Goal: Information Seeking & Learning: Understand process/instructions

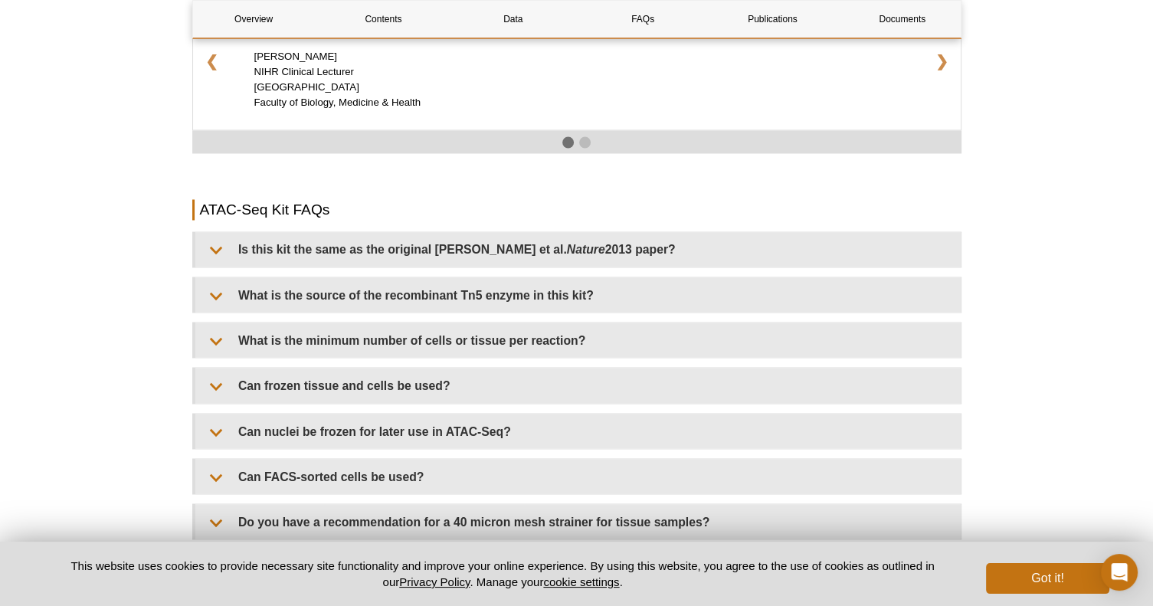
scroll to position [2607, 0]
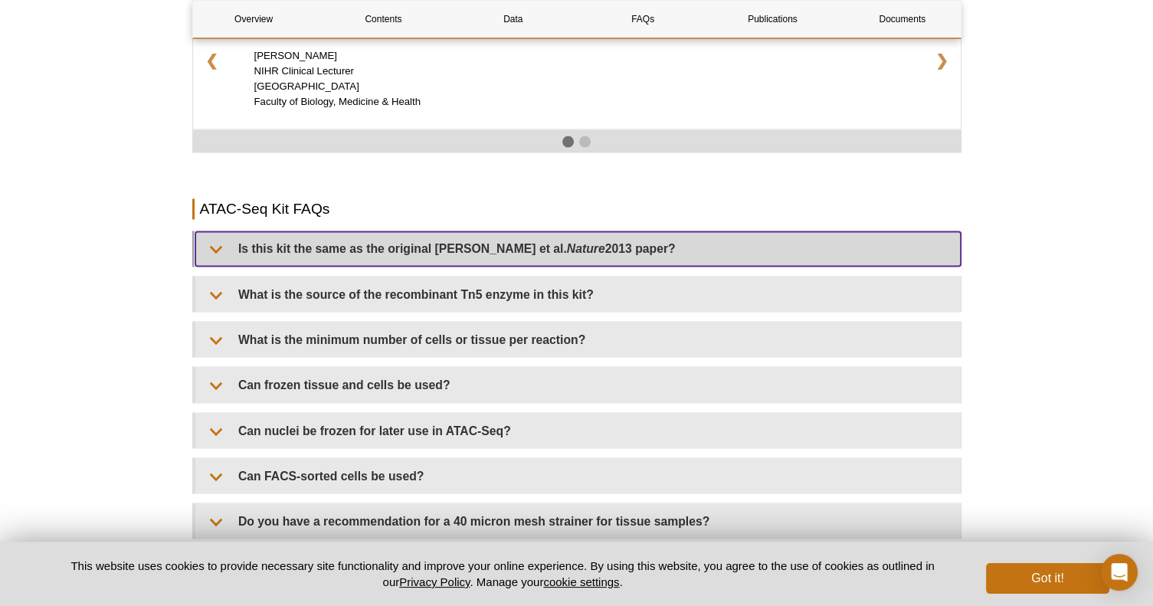
click at [220, 231] on summary "Is this kit the same as the original [PERSON_NAME] et al. Nature 2013 paper?" at bounding box center [577, 248] width 765 height 34
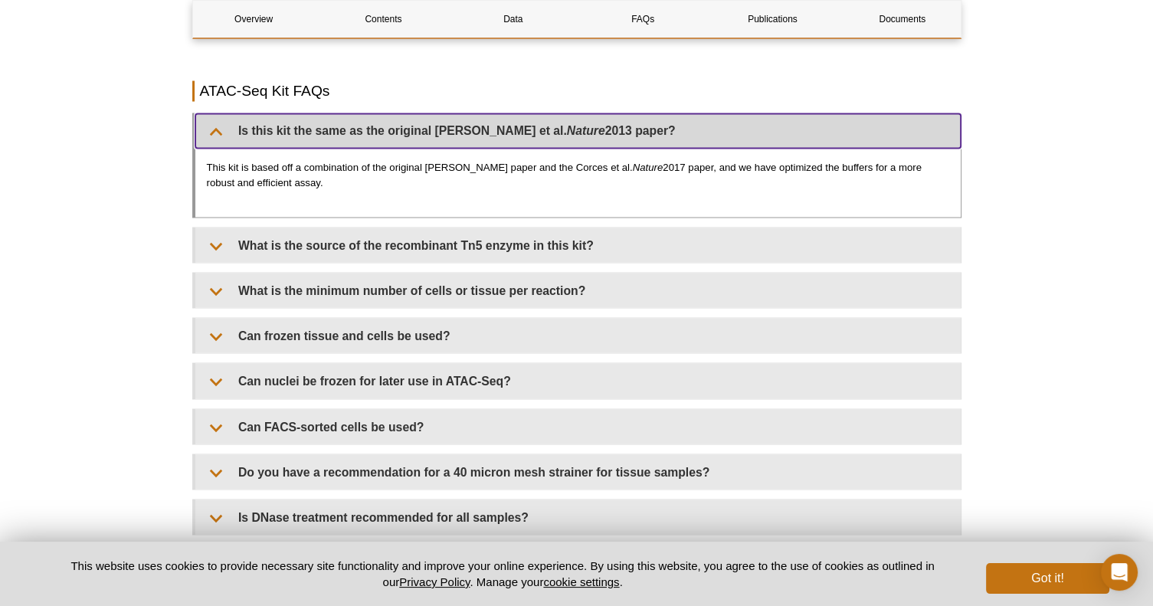
scroll to position [2727, 0]
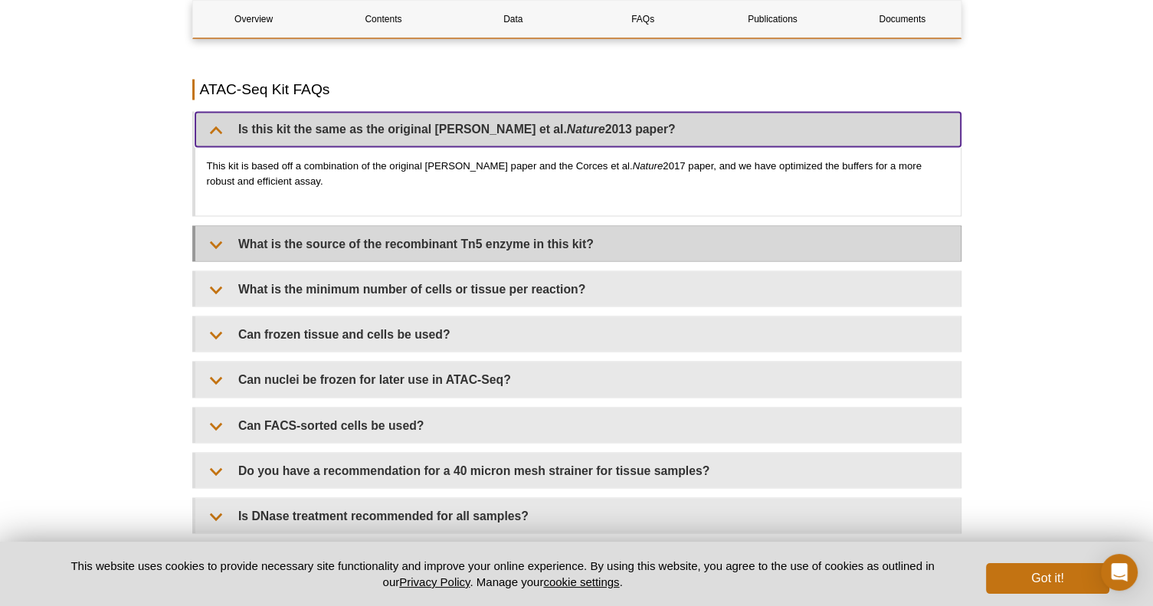
click at [223, 228] on summary "What is the source of the recombinant Tn5 enzyme in this kit?" at bounding box center [577, 243] width 765 height 34
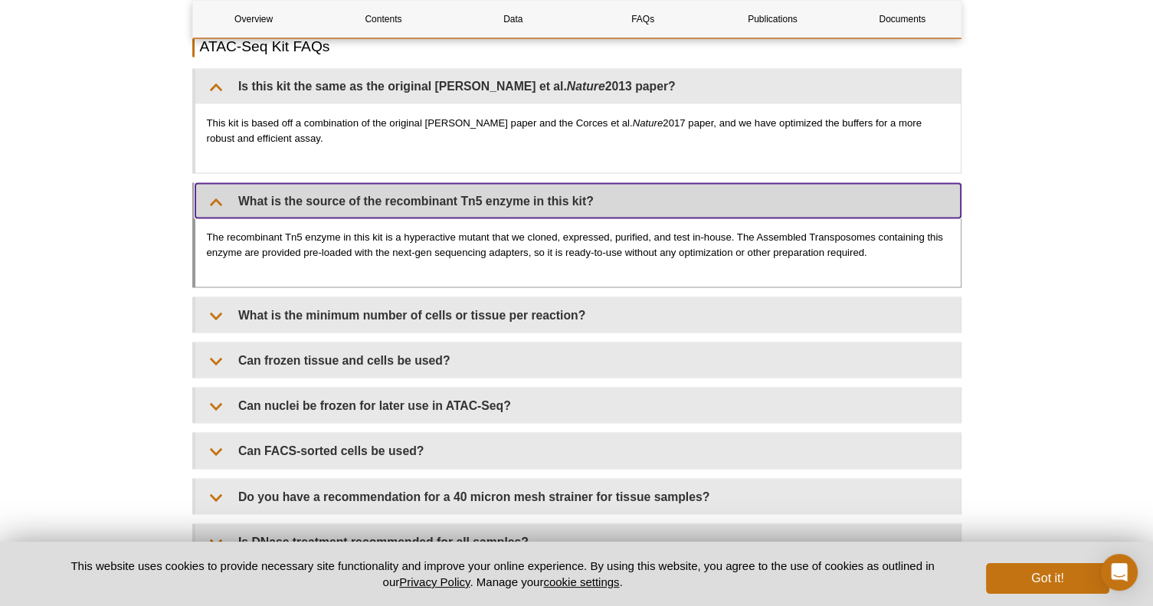
scroll to position [2772, 0]
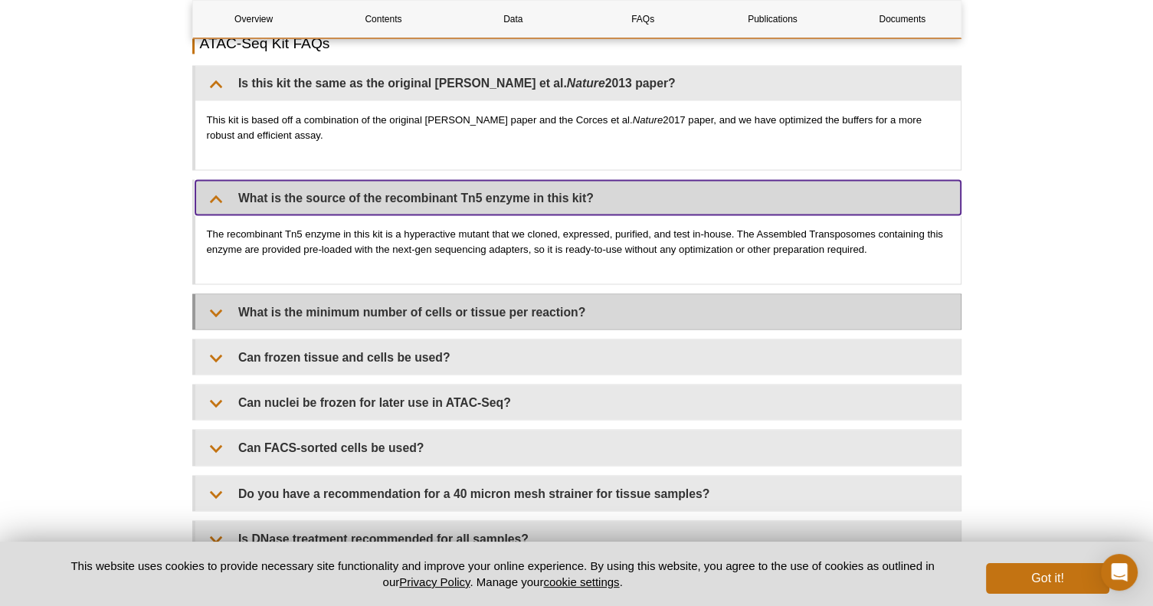
click at [221, 294] on summary "What is the minimum number of cells or tissue per reaction?" at bounding box center [577, 311] width 765 height 34
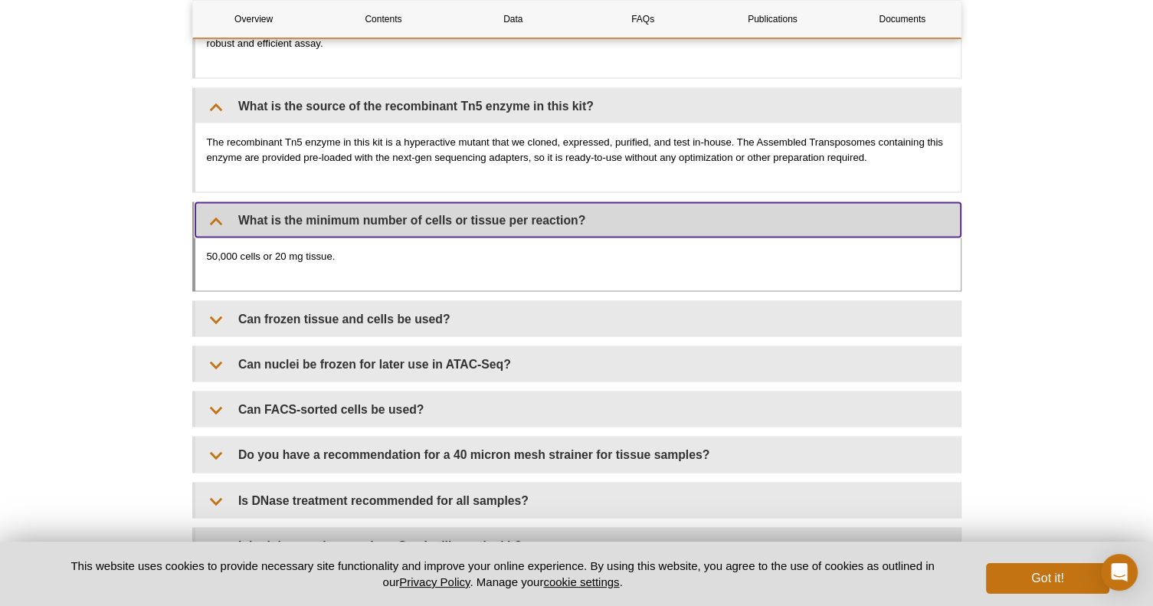
scroll to position [2867, 0]
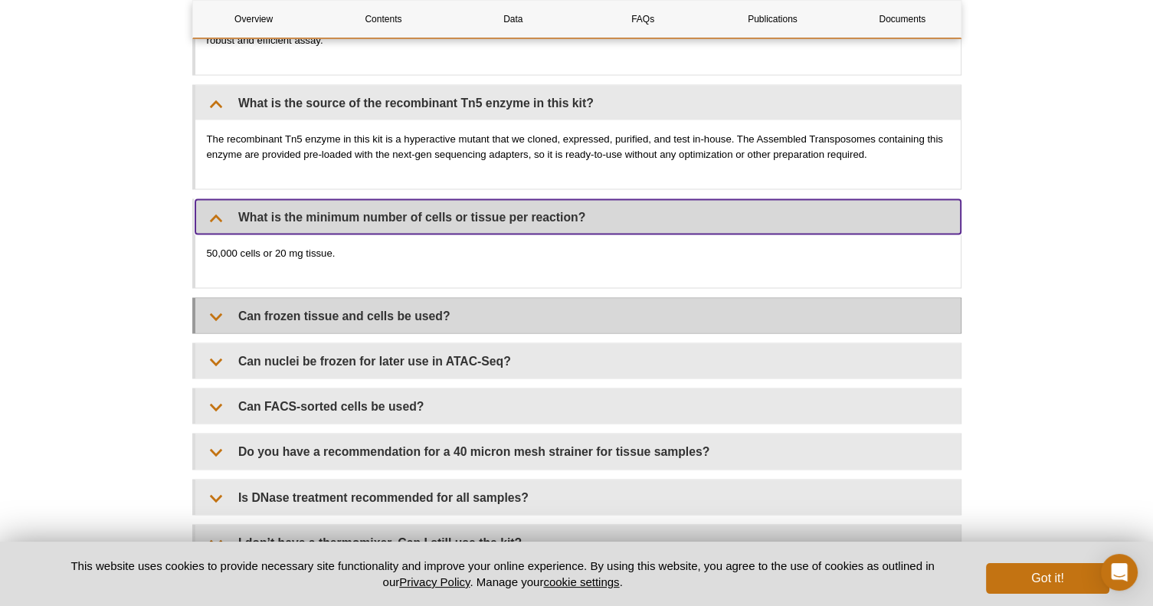
click at [221, 298] on summary "Can frozen tissue and cells be used?" at bounding box center [577, 315] width 765 height 34
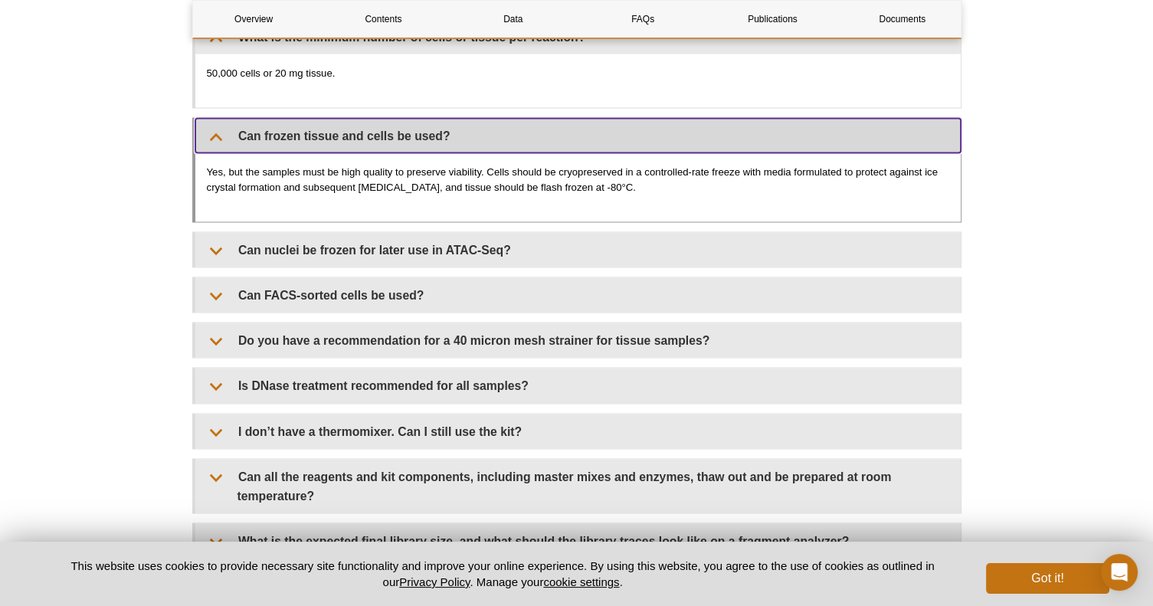
scroll to position [3048, 0]
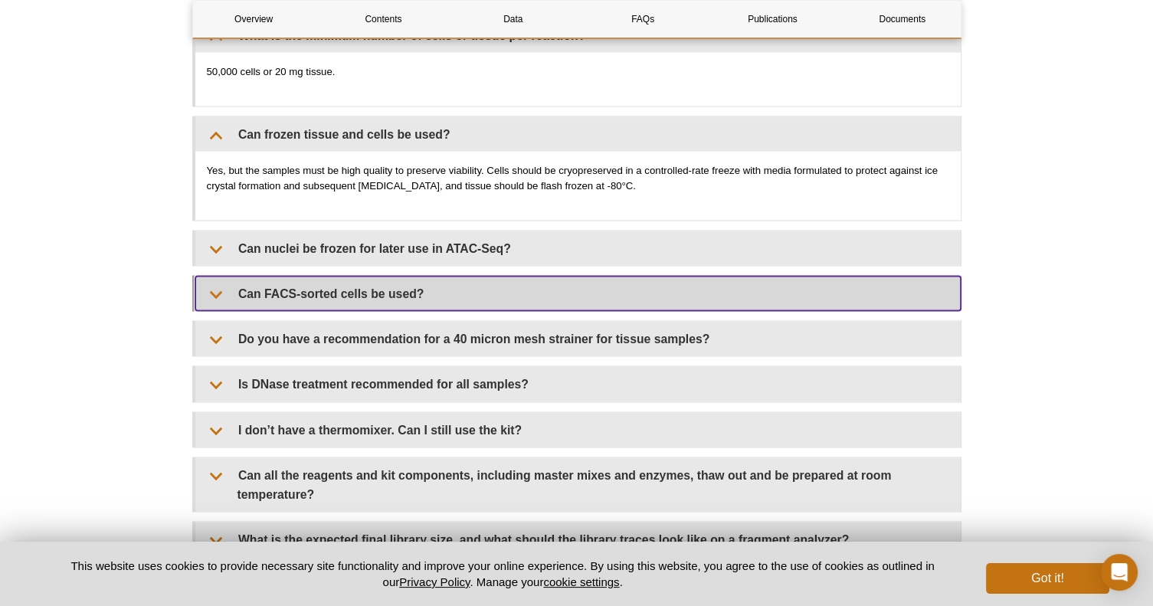
click at [218, 281] on summary "Can FACS-sorted cells be used?" at bounding box center [577, 294] width 765 height 34
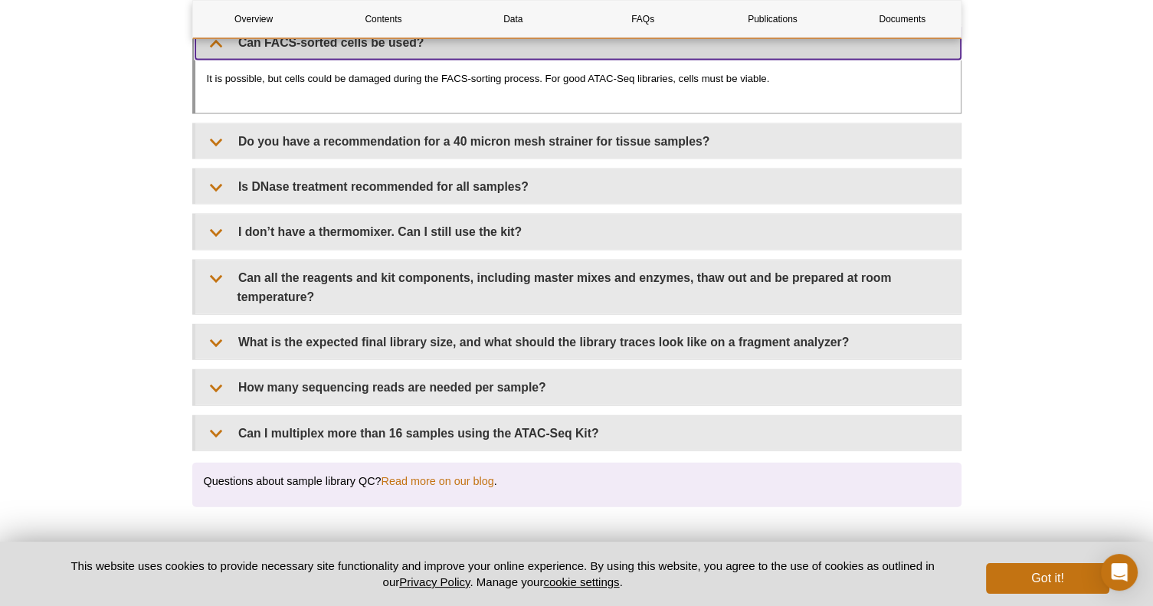
scroll to position [3302, 0]
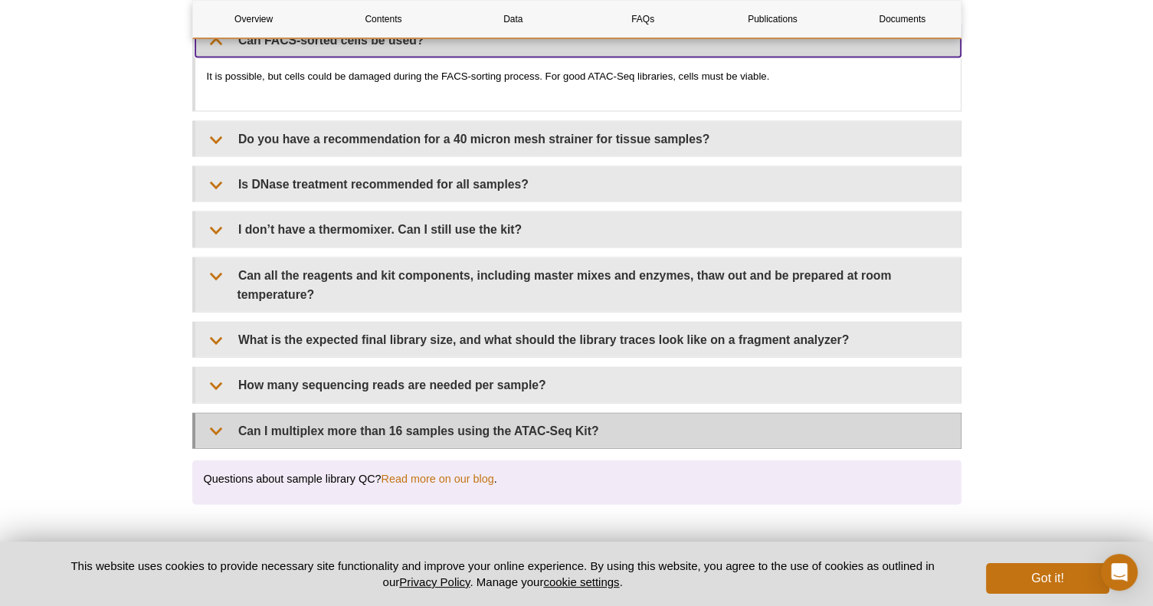
click at [231, 414] on summary "Can I multiplex more than 16 samples using the ATAC-Seq Kit?" at bounding box center [577, 431] width 765 height 34
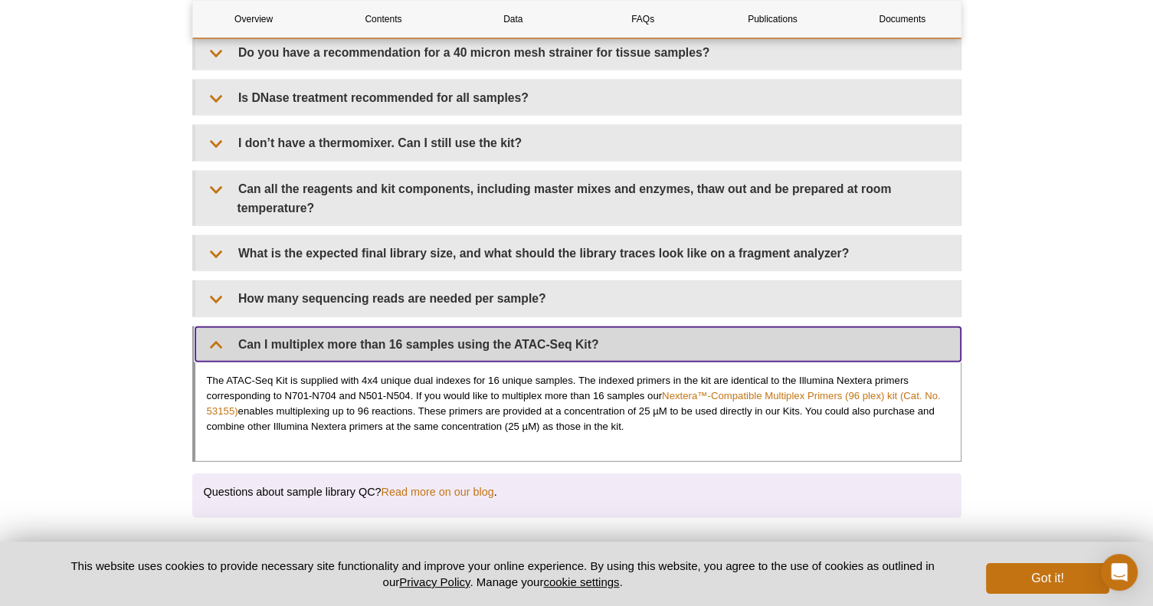
scroll to position [3389, 0]
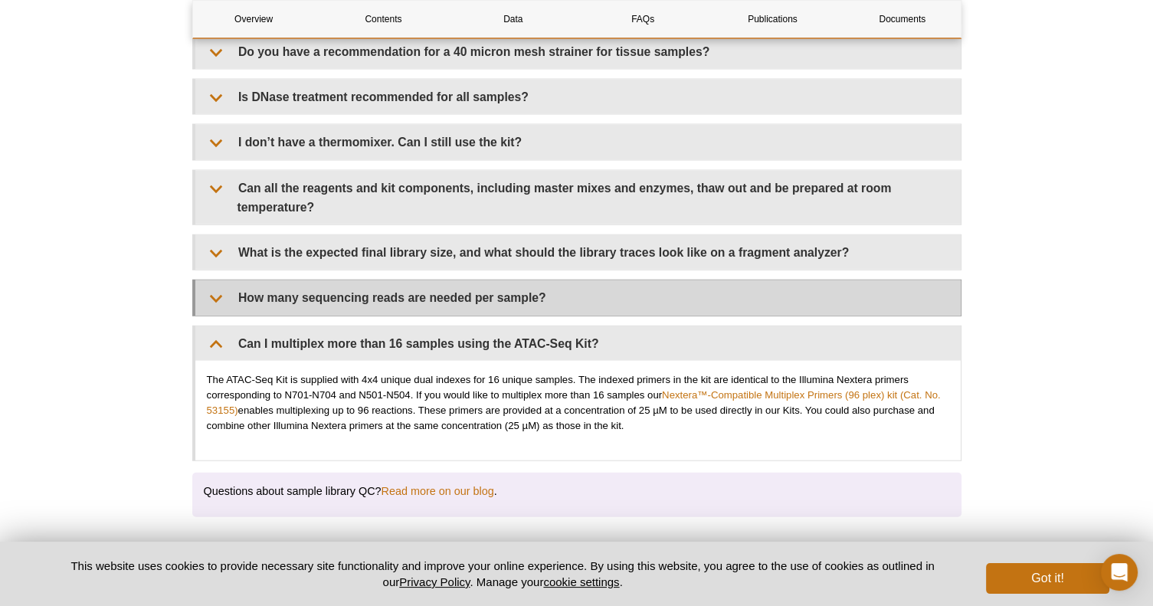
click at [226, 282] on summary "How many sequencing reads are needed per sample?" at bounding box center [577, 297] width 765 height 34
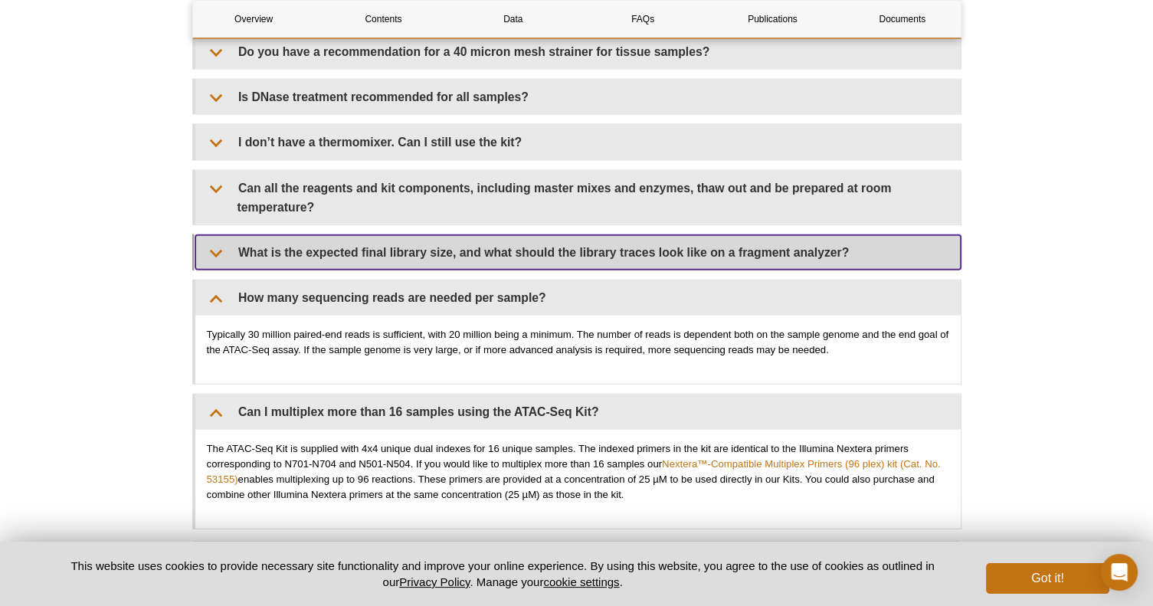
click at [221, 235] on summary "What is the expected final library size, and what should the library traces loo…" at bounding box center [577, 252] width 765 height 34
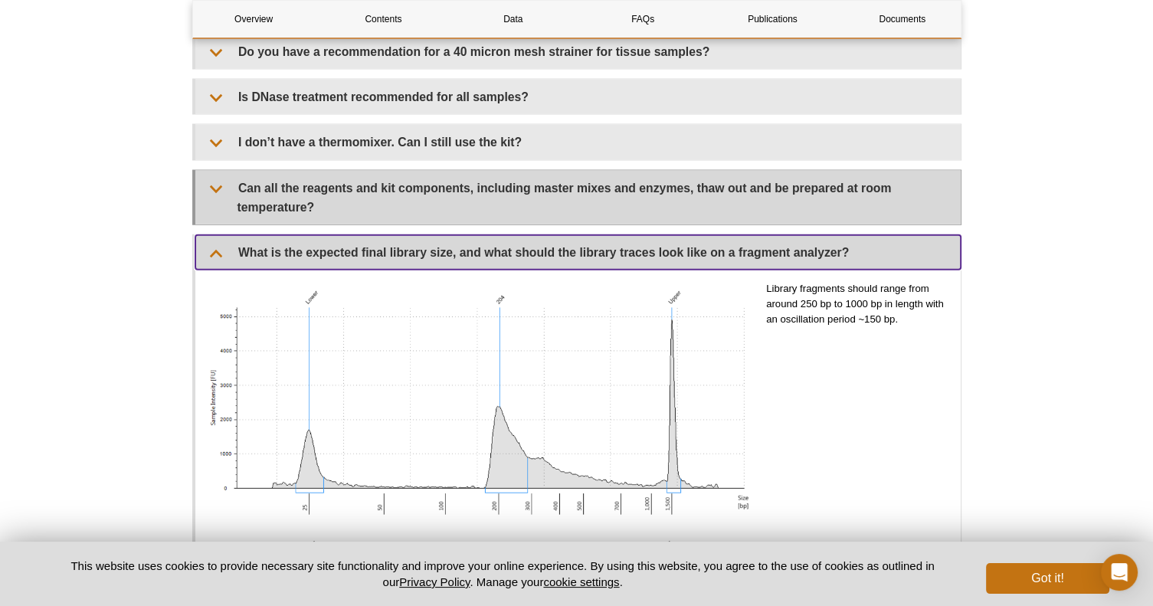
click at [211, 177] on summary "Can all the reagents and kit components, including master mixes and enzymes, th…" at bounding box center [577, 198] width 765 height 54
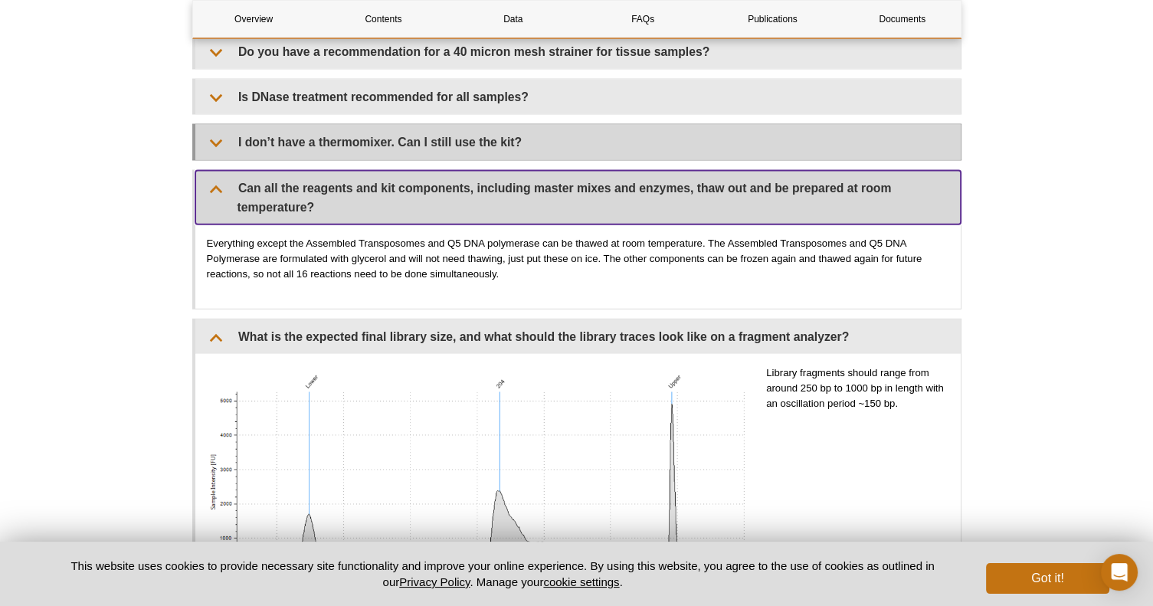
click at [218, 129] on summary "I don’t have a thermomixer. Can I still use the kit?" at bounding box center [577, 142] width 765 height 34
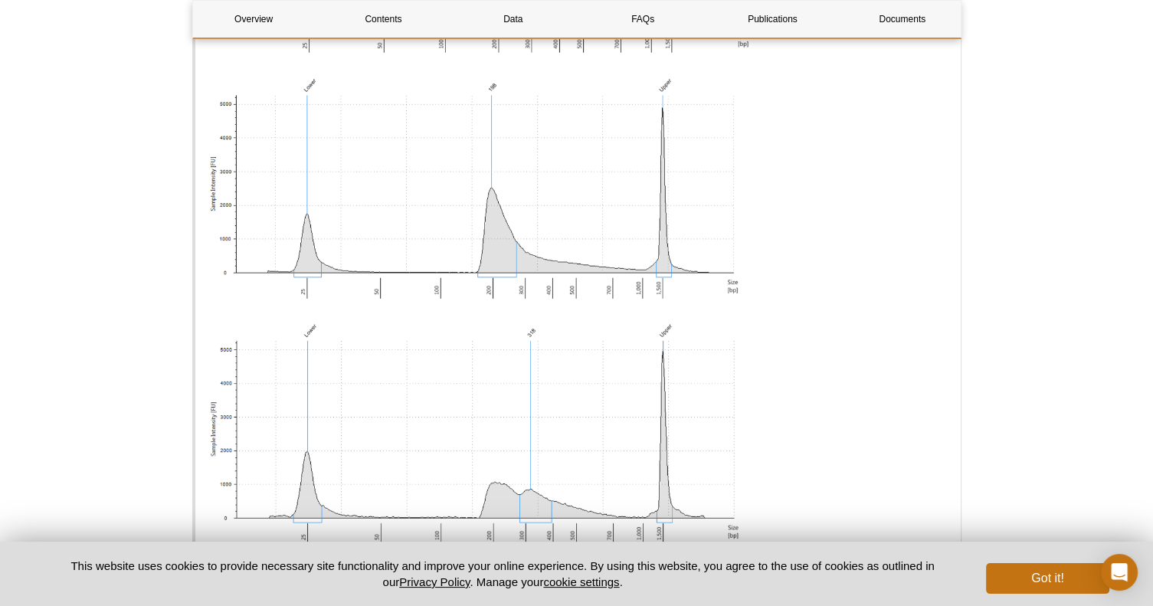
scroll to position [3618, 0]
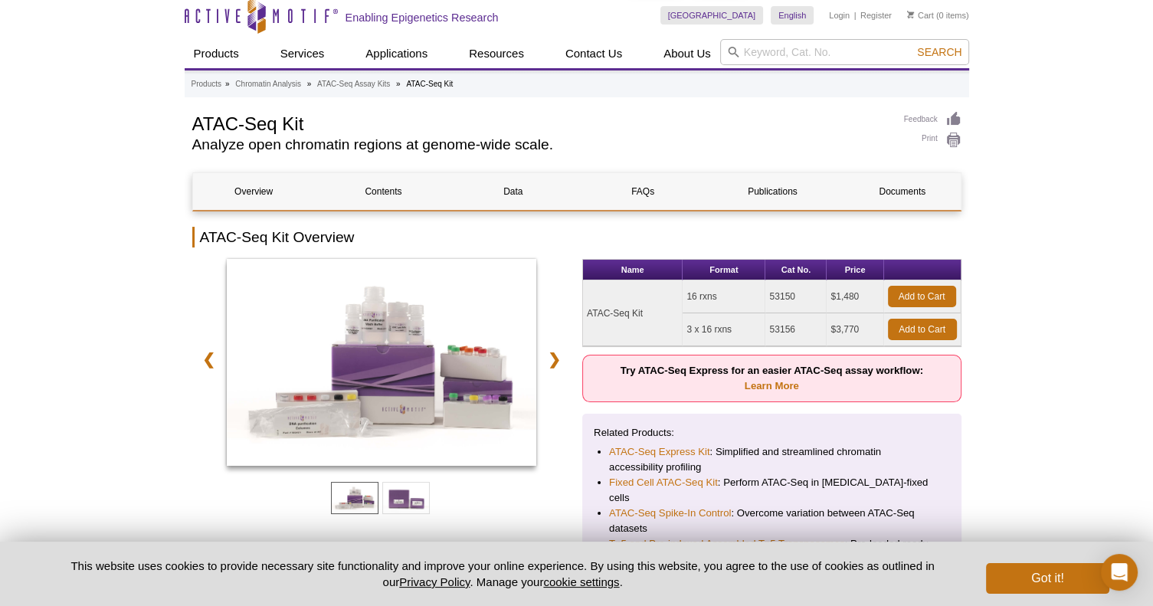
scroll to position [0, 0]
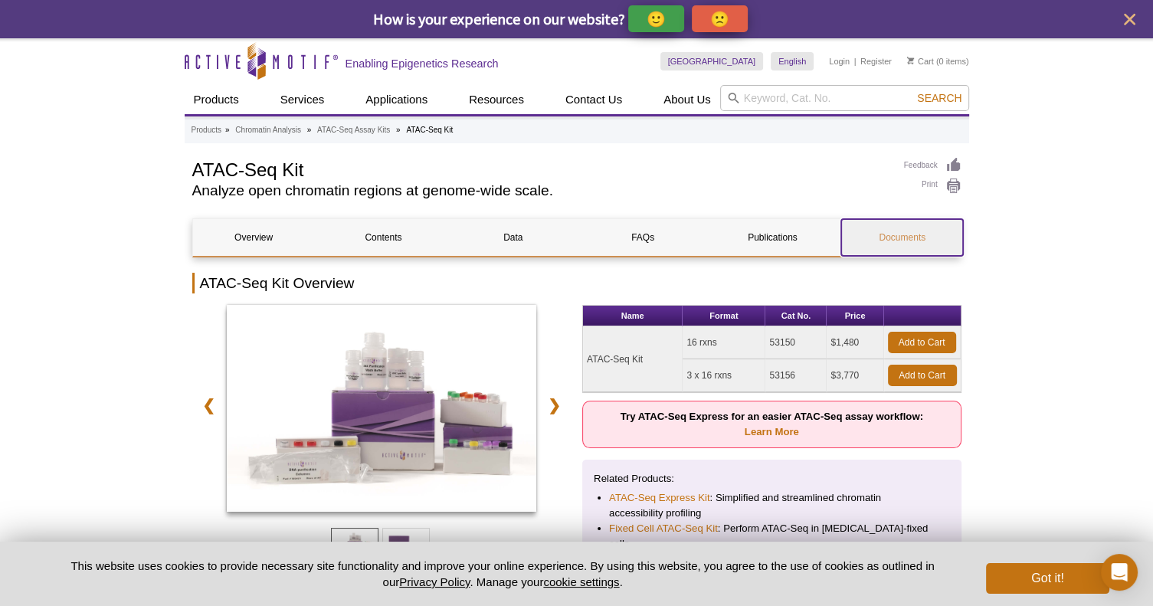
click at [895, 242] on link "Documents" at bounding box center [902, 237] width 122 height 37
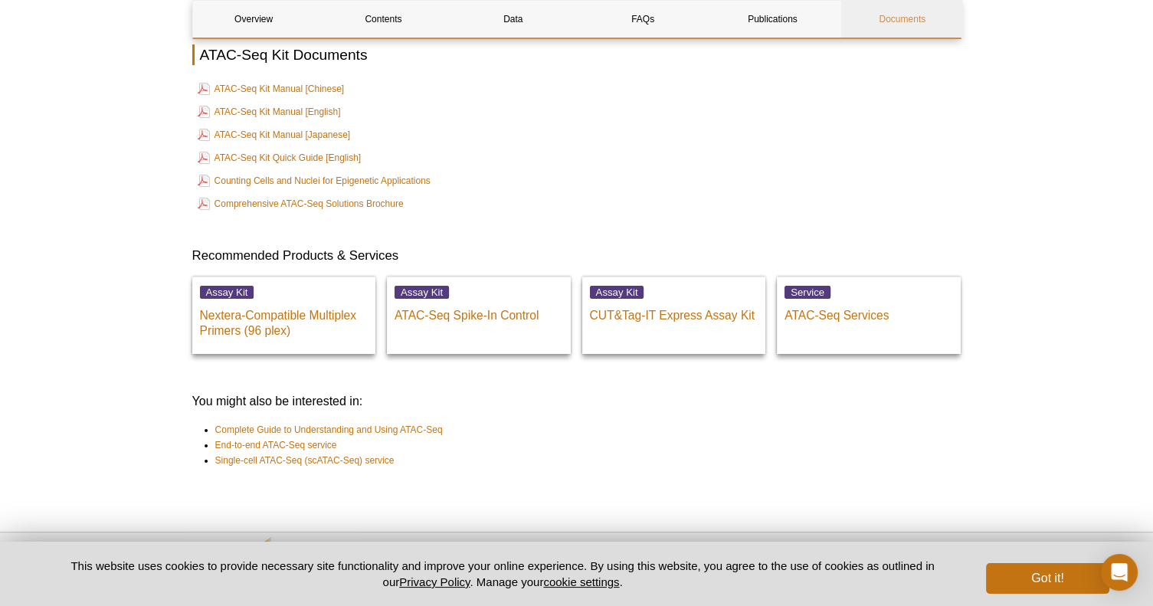
scroll to position [5902, 0]
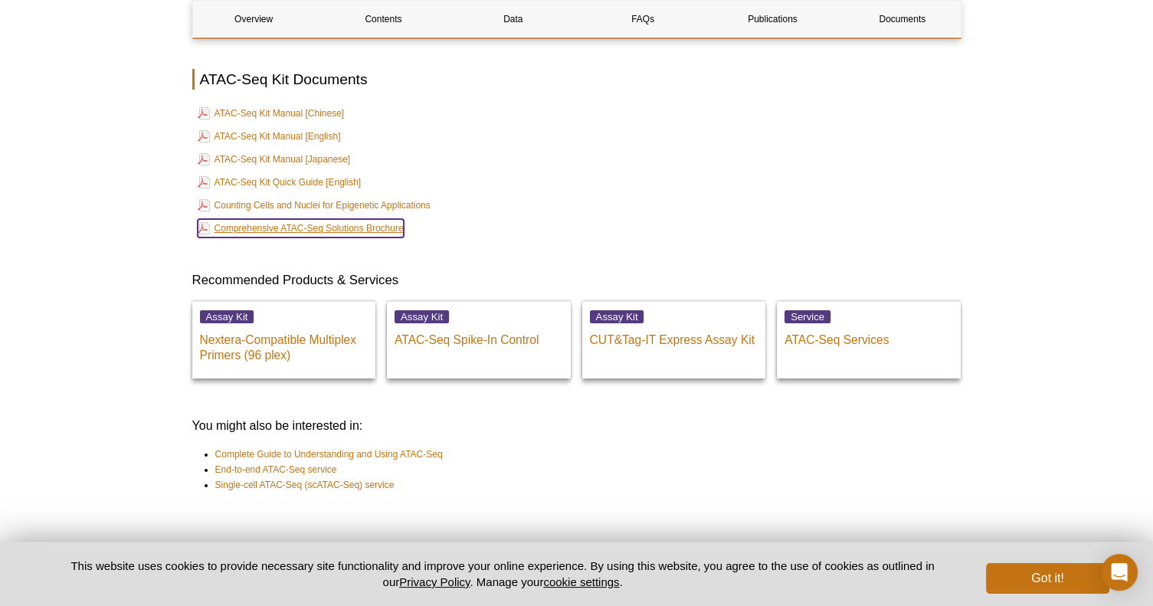
click at [263, 219] on link "Comprehensive ATAC-Seq Solutions Brochure" at bounding box center [301, 228] width 206 height 18
click at [230, 127] on link "ATAC-Seq Kit Manual [English]" at bounding box center [269, 136] width 143 height 18
